Goal: Register for event/course

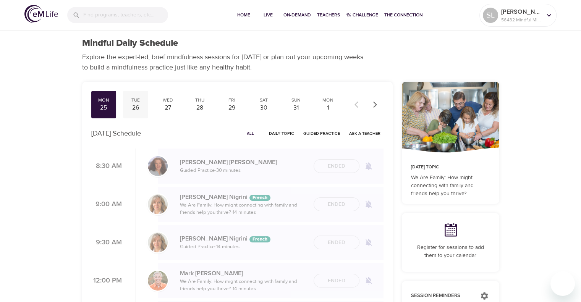
click at [136, 105] on div "26" at bounding box center [135, 108] width 19 height 9
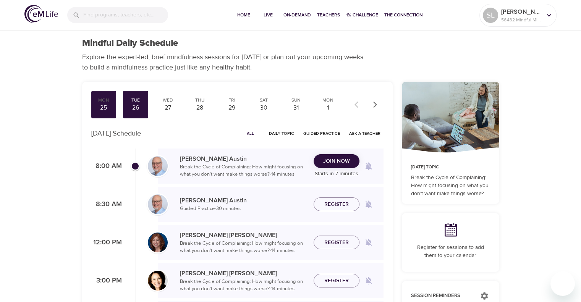
click at [336, 159] on span "Join Now" at bounding box center [336, 162] width 27 height 10
click at [336, 159] on div "Join Now Starts in 7 minutes" at bounding box center [337, 166] width 46 height 24
